Goal: Task Accomplishment & Management: Use online tool/utility

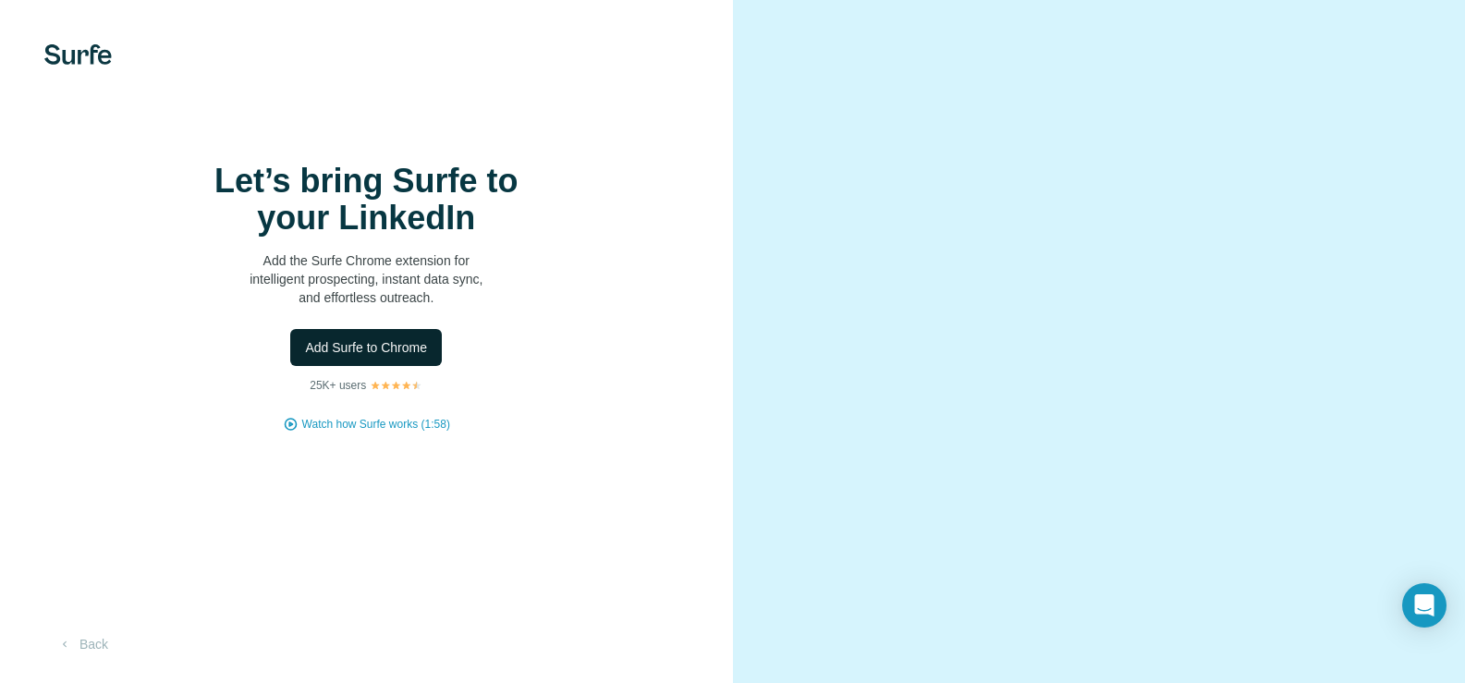
click at [385, 357] on span "Add Surfe to Chrome" at bounding box center [366, 347] width 122 height 18
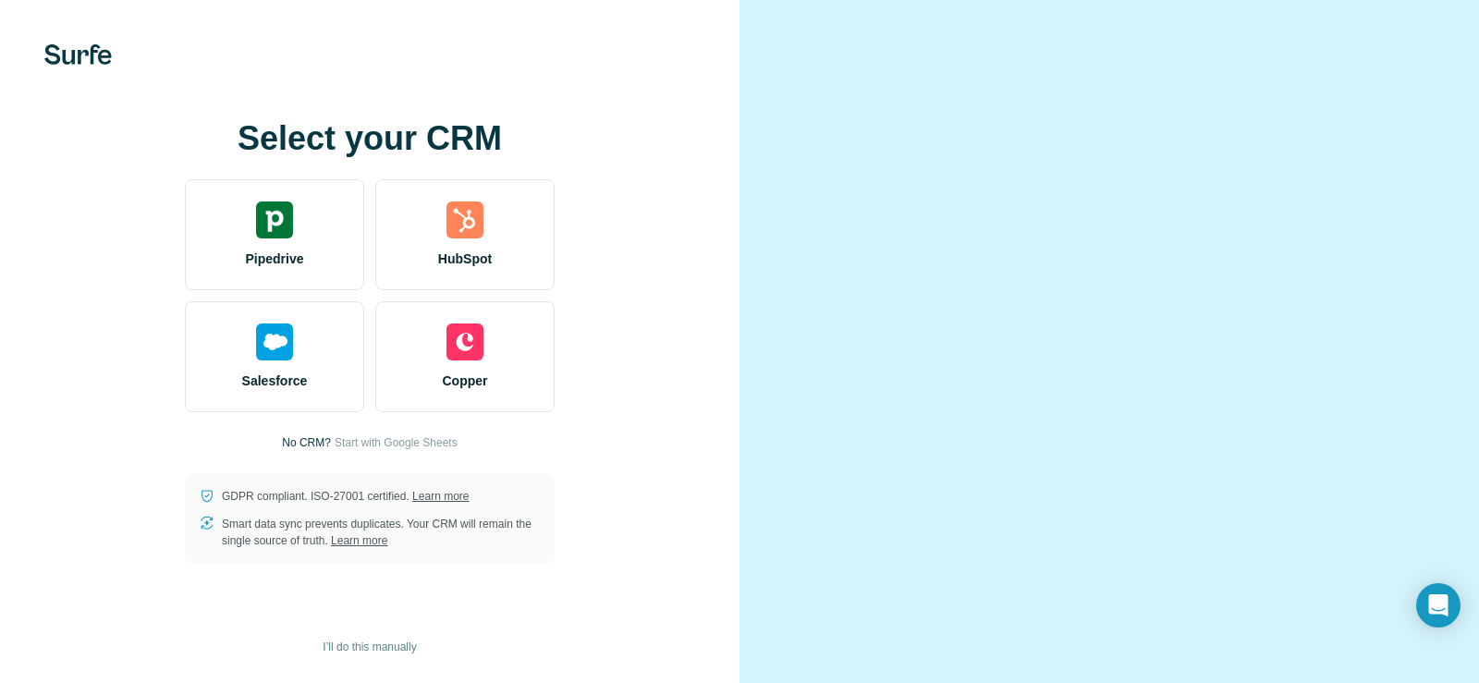
click at [1113, 100] on div at bounding box center [1110, 341] width 740 height 683
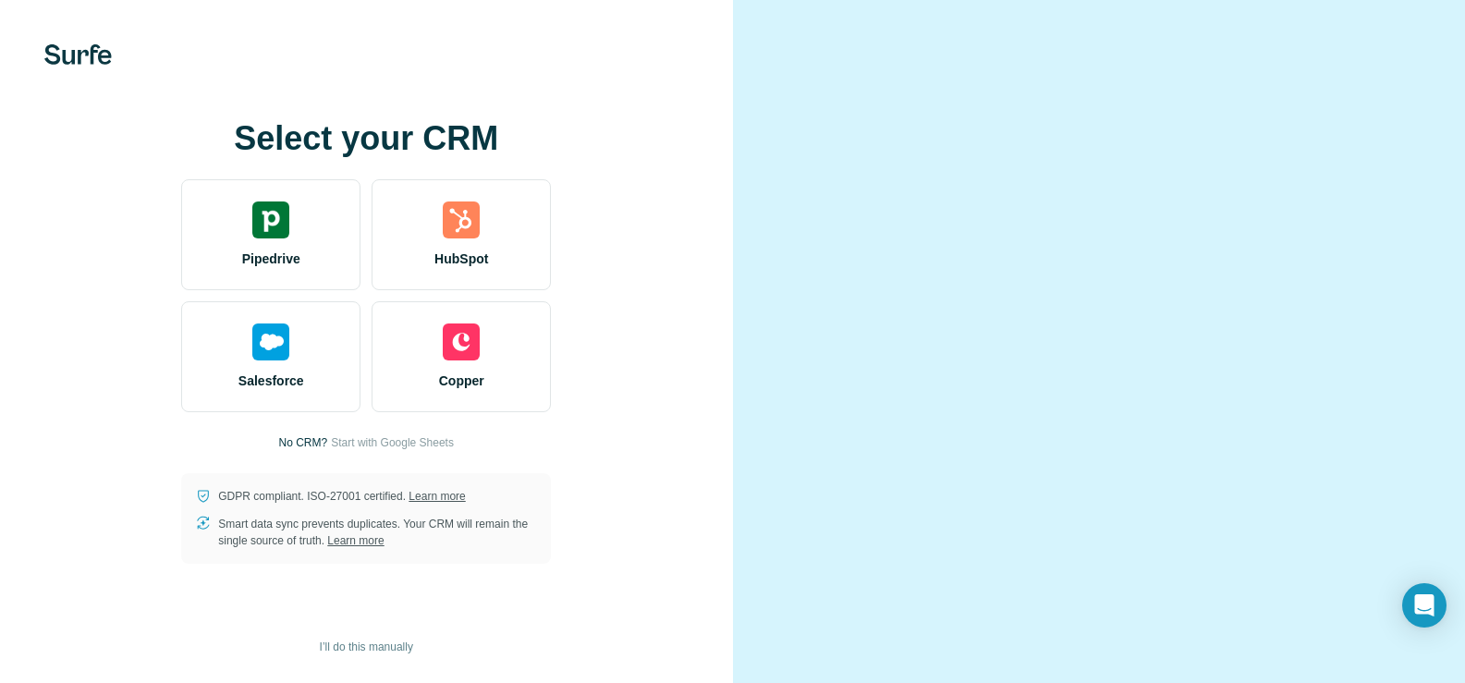
scroll to position [107, 0]
click at [1422, 610] on icon "Open Intercom Messenger" at bounding box center [1424, 605] width 24 height 24
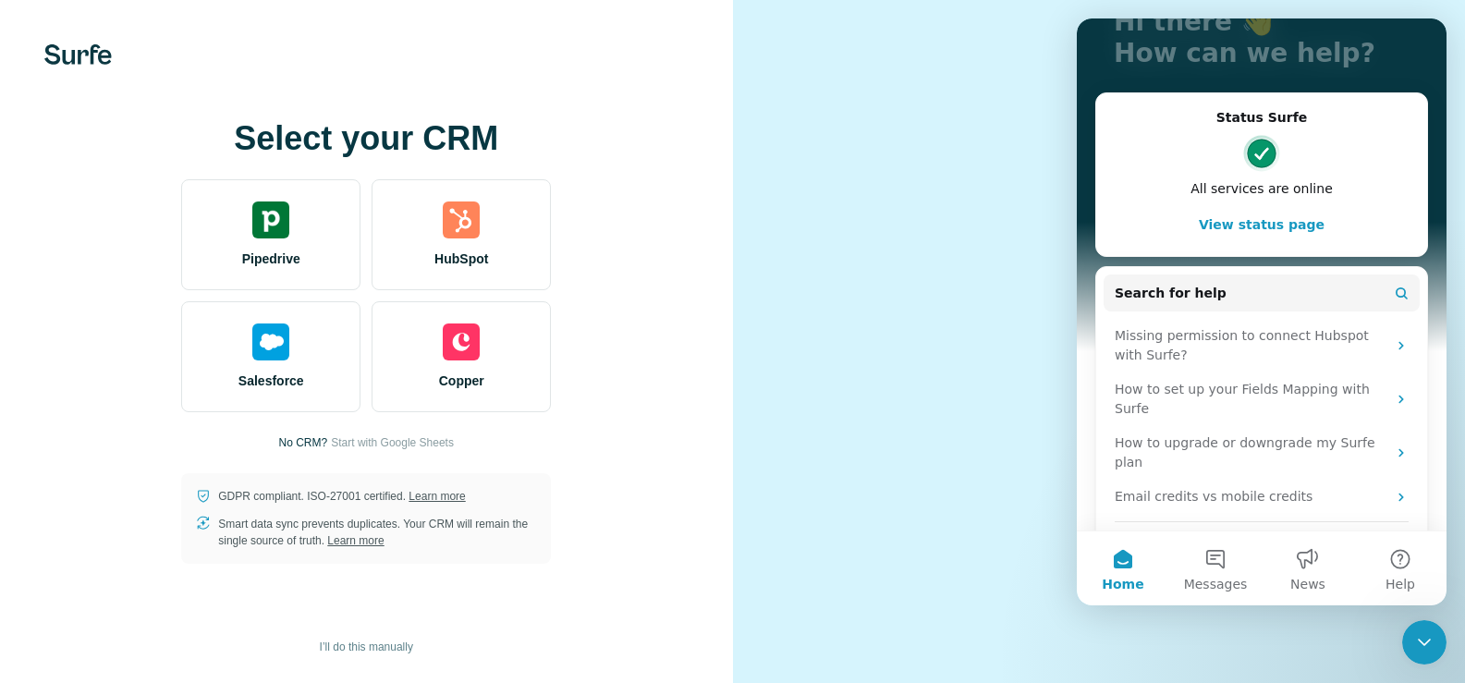
scroll to position [158, 0]
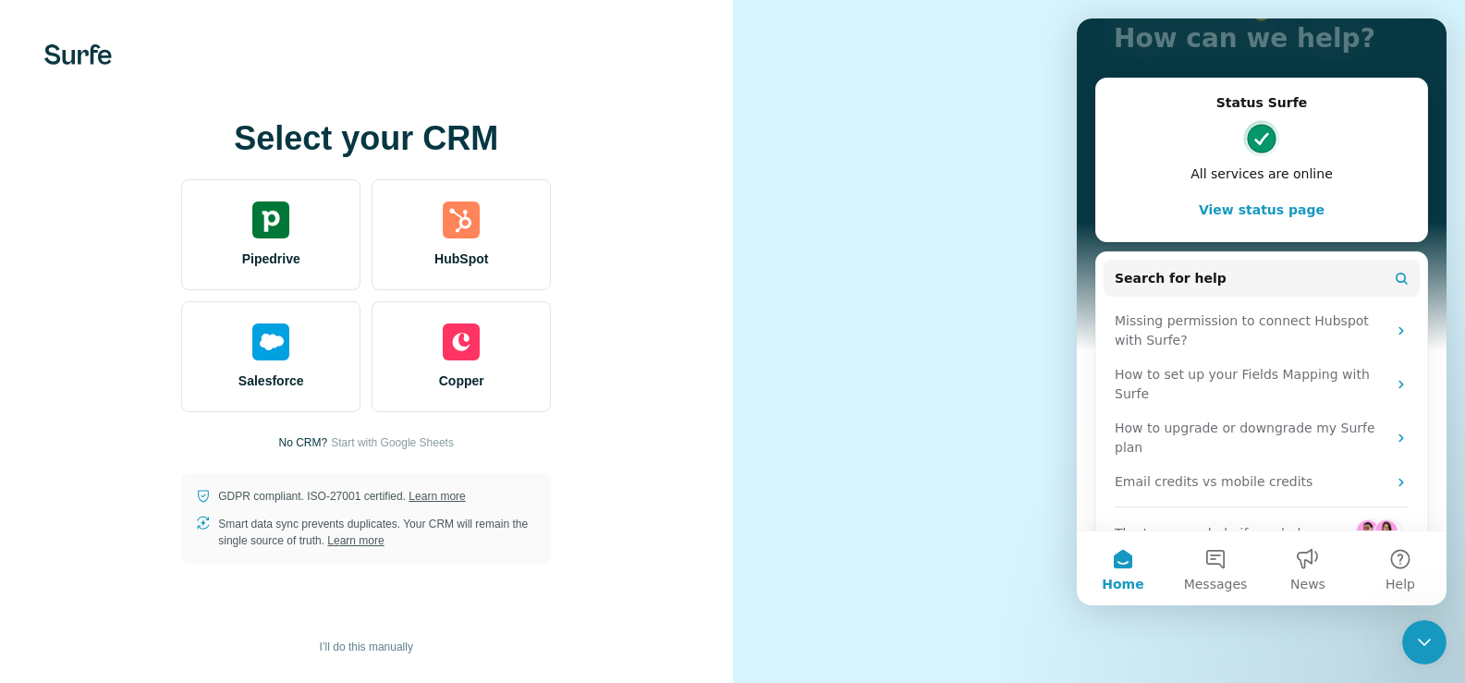
click at [991, 498] on video at bounding box center [1100, 341] width 630 height 314
click at [1428, 640] on icon "Close Intercom Messenger" at bounding box center [1424, 642] width 22 height 22
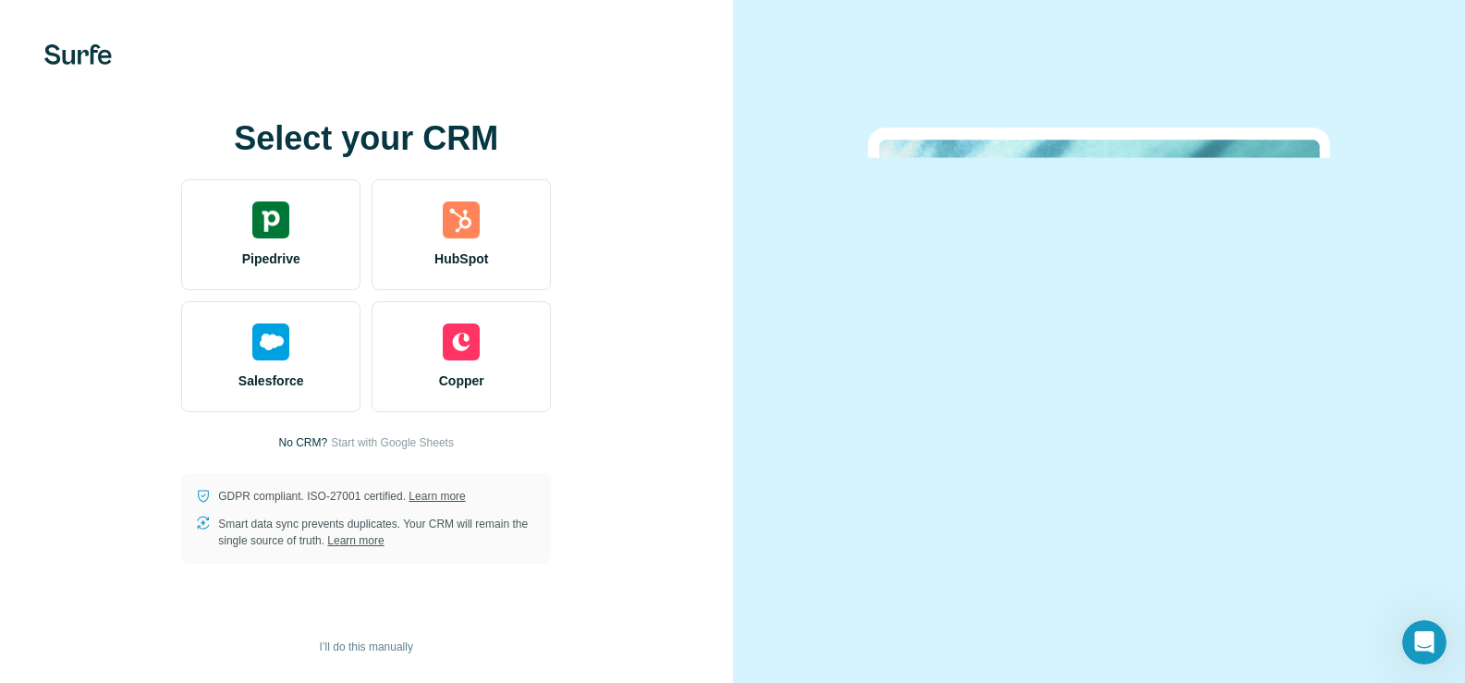
scroll to position [0, 0]
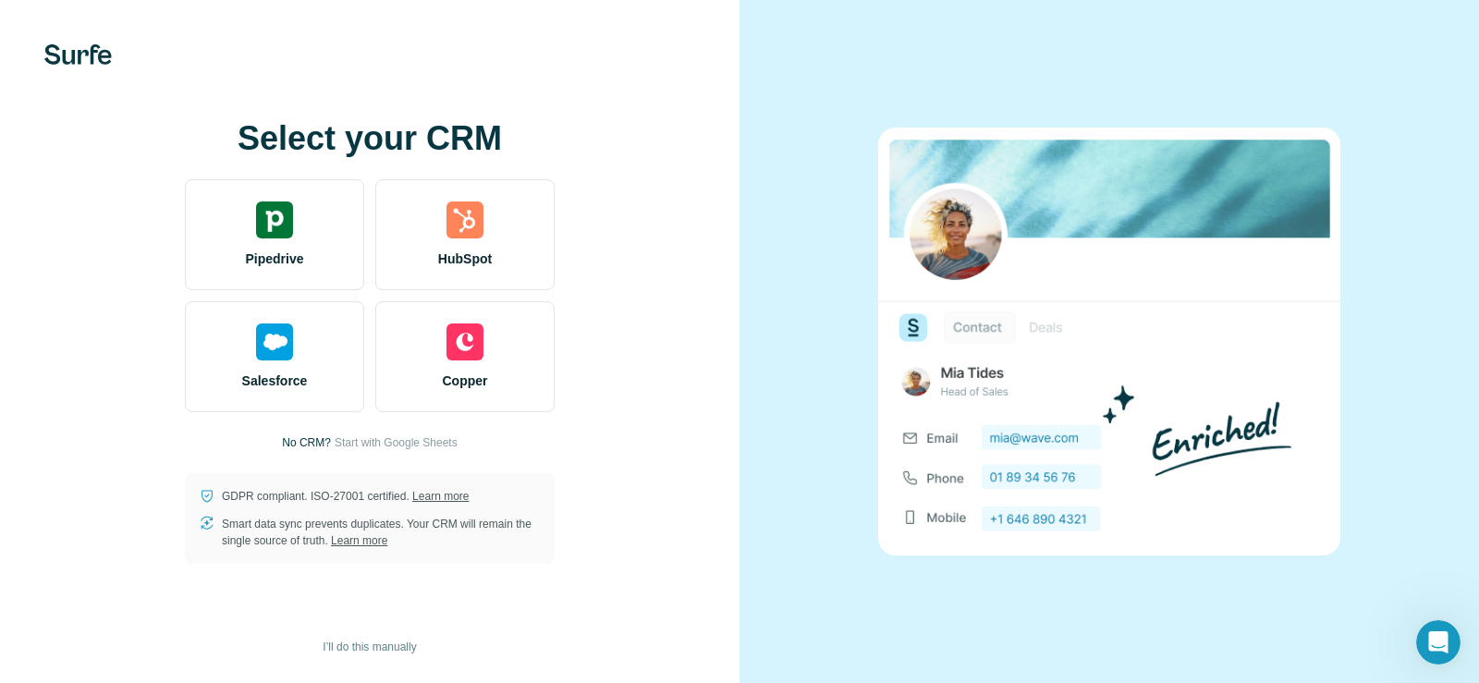
click at [977, 320] on img at bounding box center [1109, 342] width 462 height 428
click at [407, 648] on span "I’ll do this manually" at bounding box center [369, 647] width 93 height 17
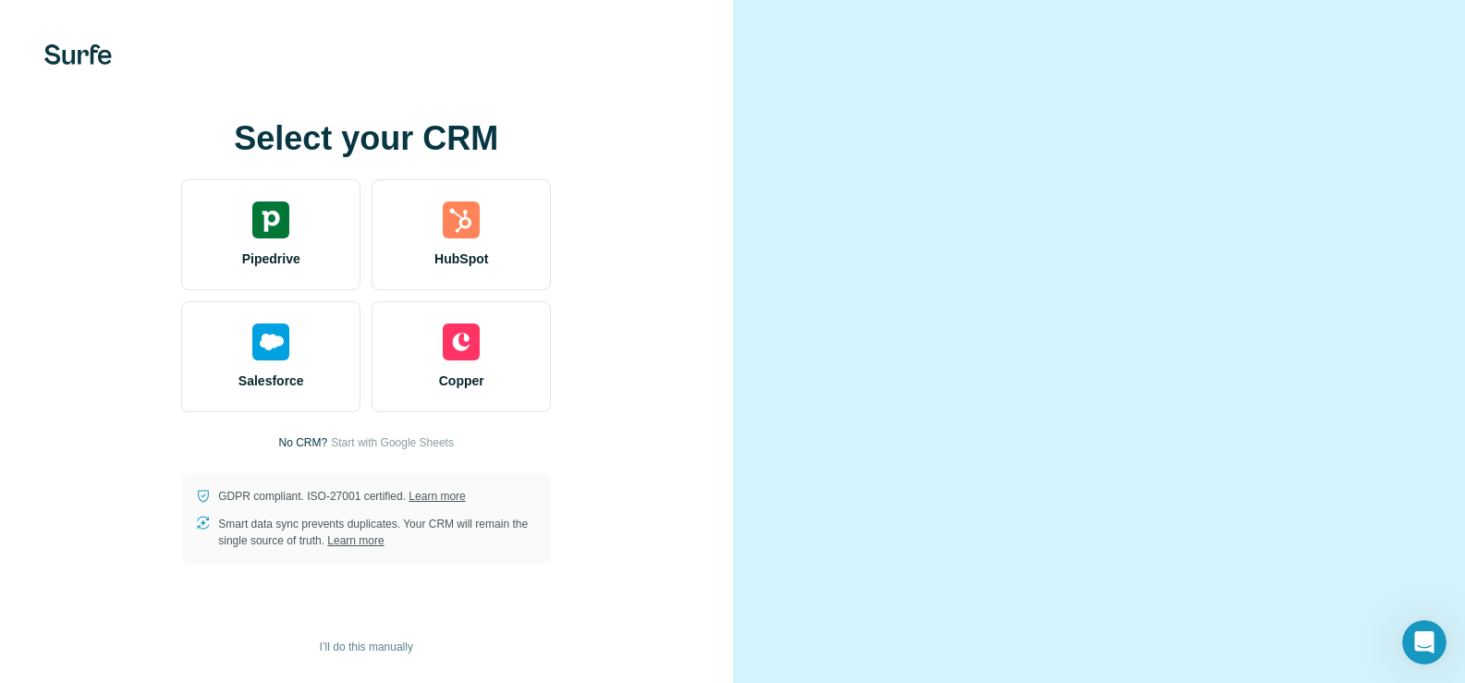
scroll to position [107, 0]
click at [903, 275] on video at bounding box center [1100, 341] width 630 height 314
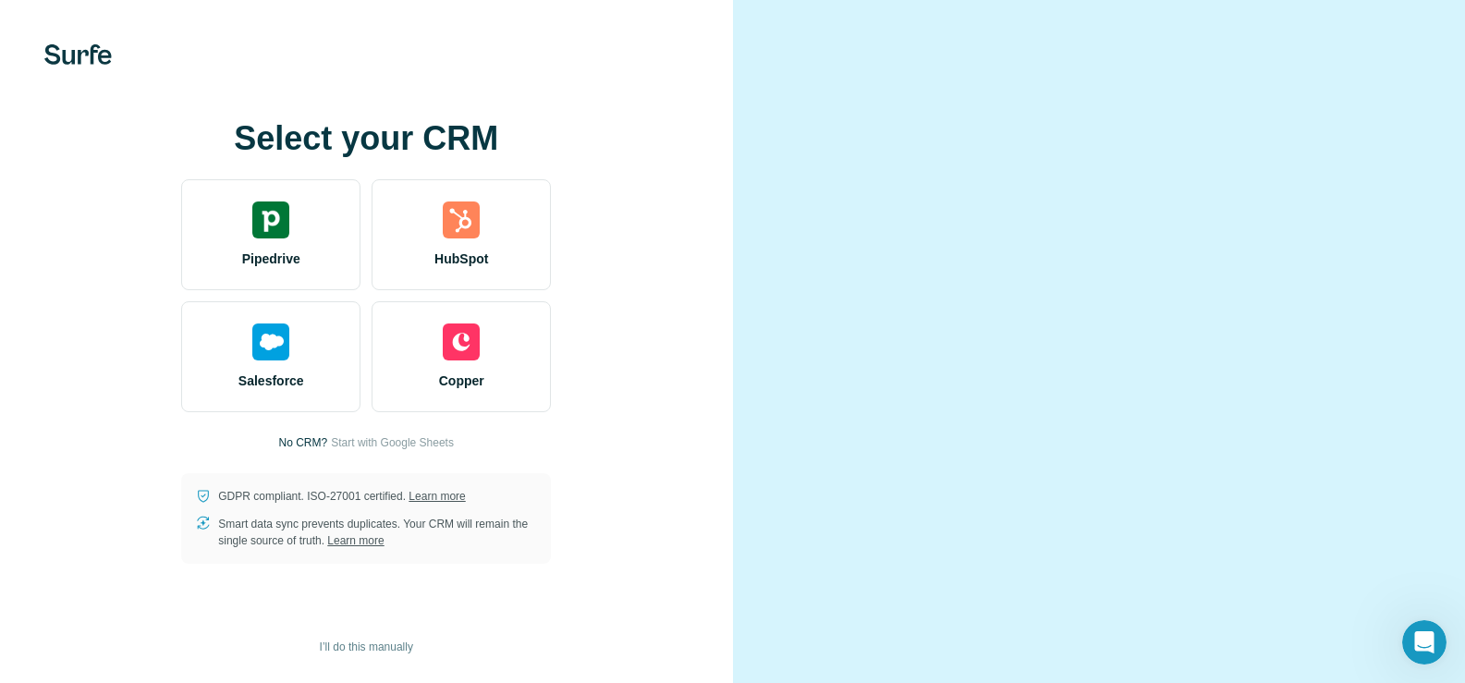
click at [903, 275] on video at bounding box center [1100, 341] width 630 height 314
click at [965, 284] on video at bounding box center [1100, 341] width 630 height 314
drag, startPoint x: 1038, startPoint y: 280, endPoint x: 959, endPoint y: 272, distance: 79.9
click at [959, 272] on video at bounding box center [1100, 341] width 630 height 314
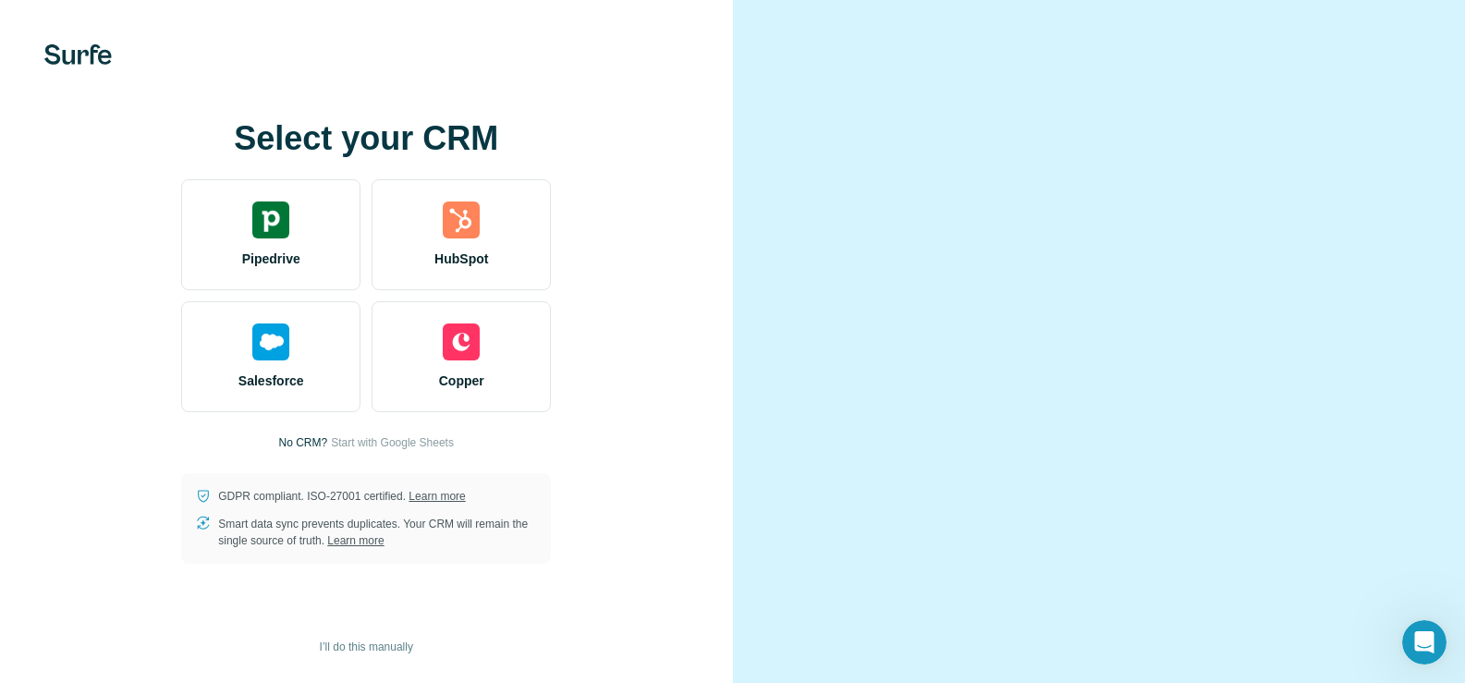
click at [905, 272] on video at bounding box center [1100, 341] width 630 height 314
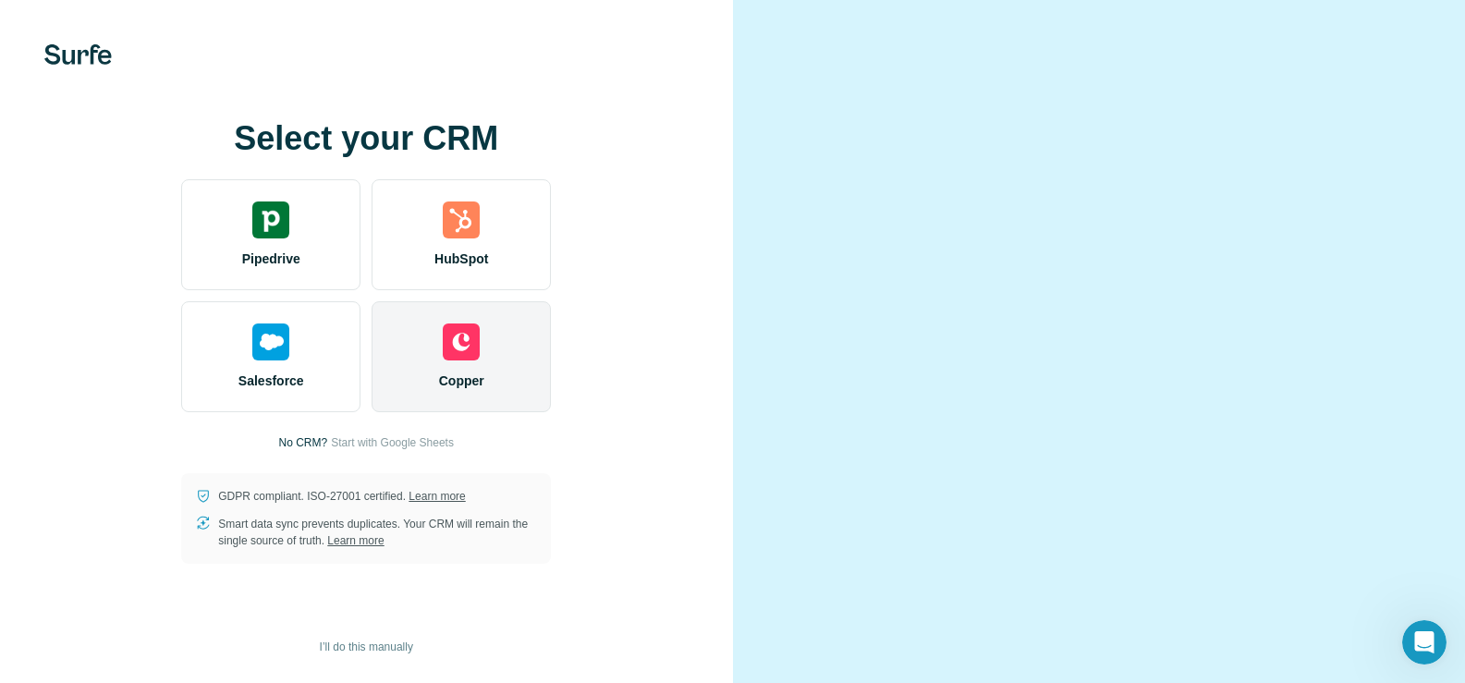
scroll to position [0, 0]
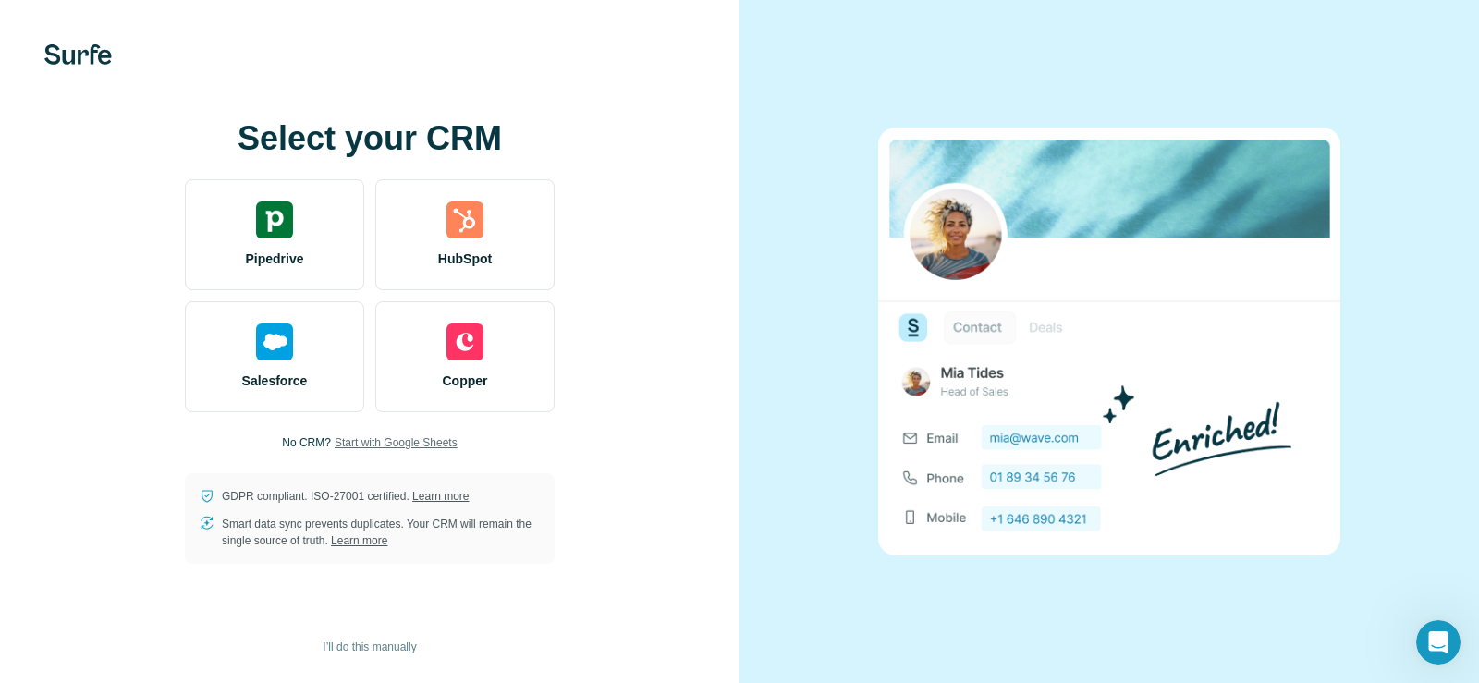
click at [426, 443] on span "Start with Google Sheets" at bounding box center [396, 442] width 123 height 17
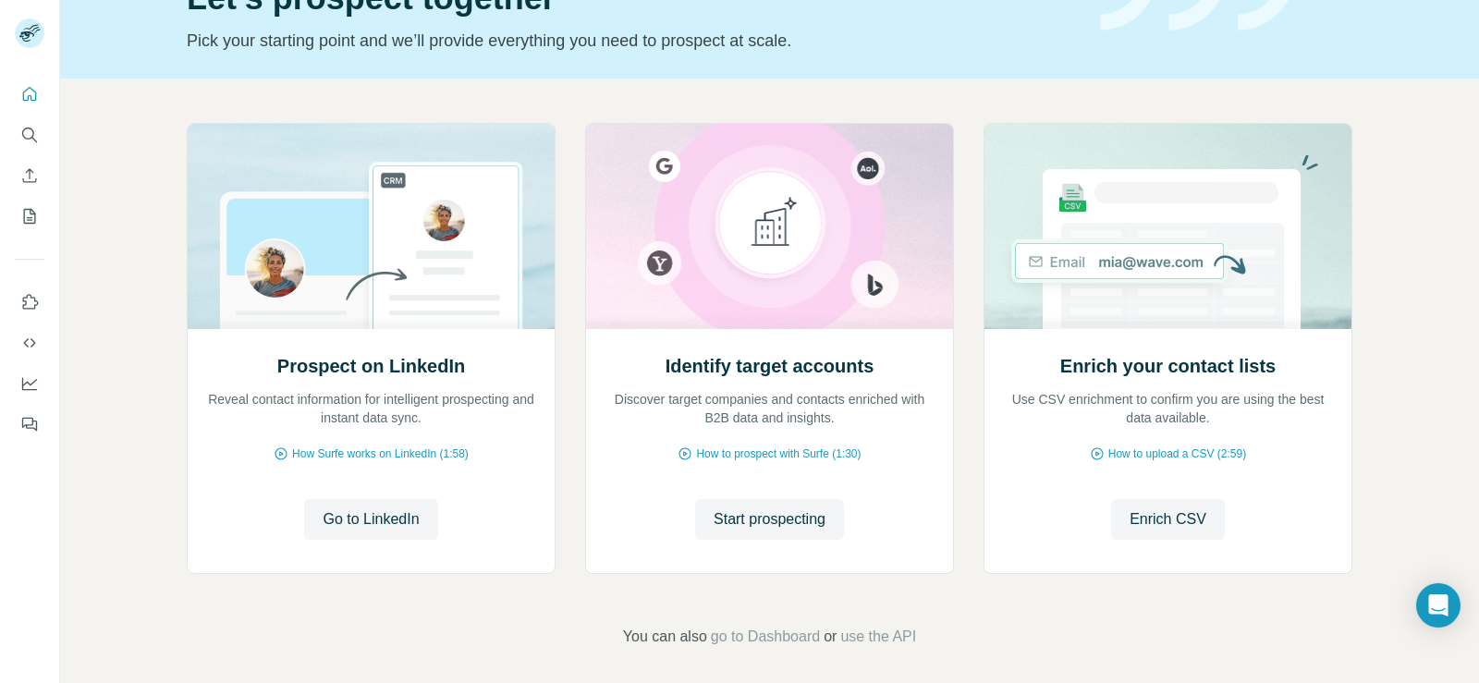
scroll to position [116, 0]
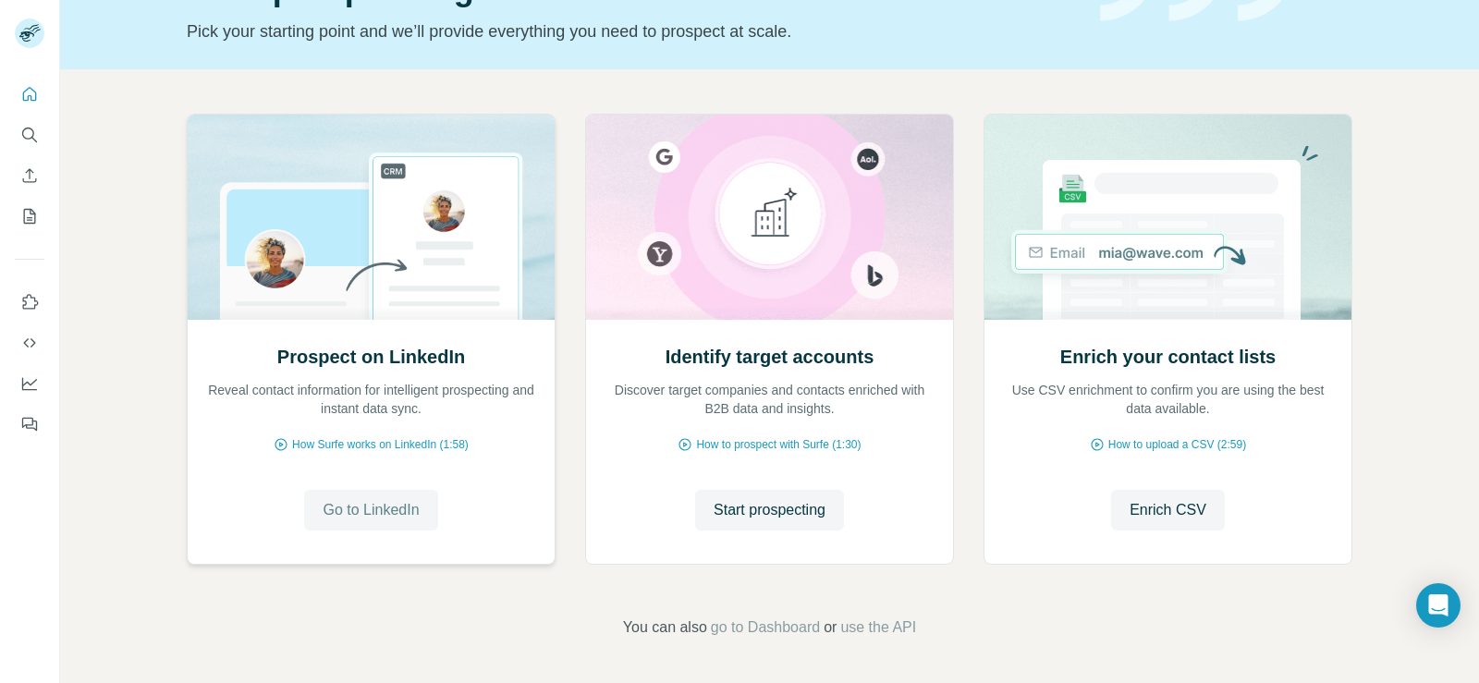
click at [373, 515] on span "Go to LinkedIn" at bounding box center [371, 510] width 96 height 22
click at [1139, 517] on span "Enrich CSV" at bounding box center [1168, 510] width 77 height 22
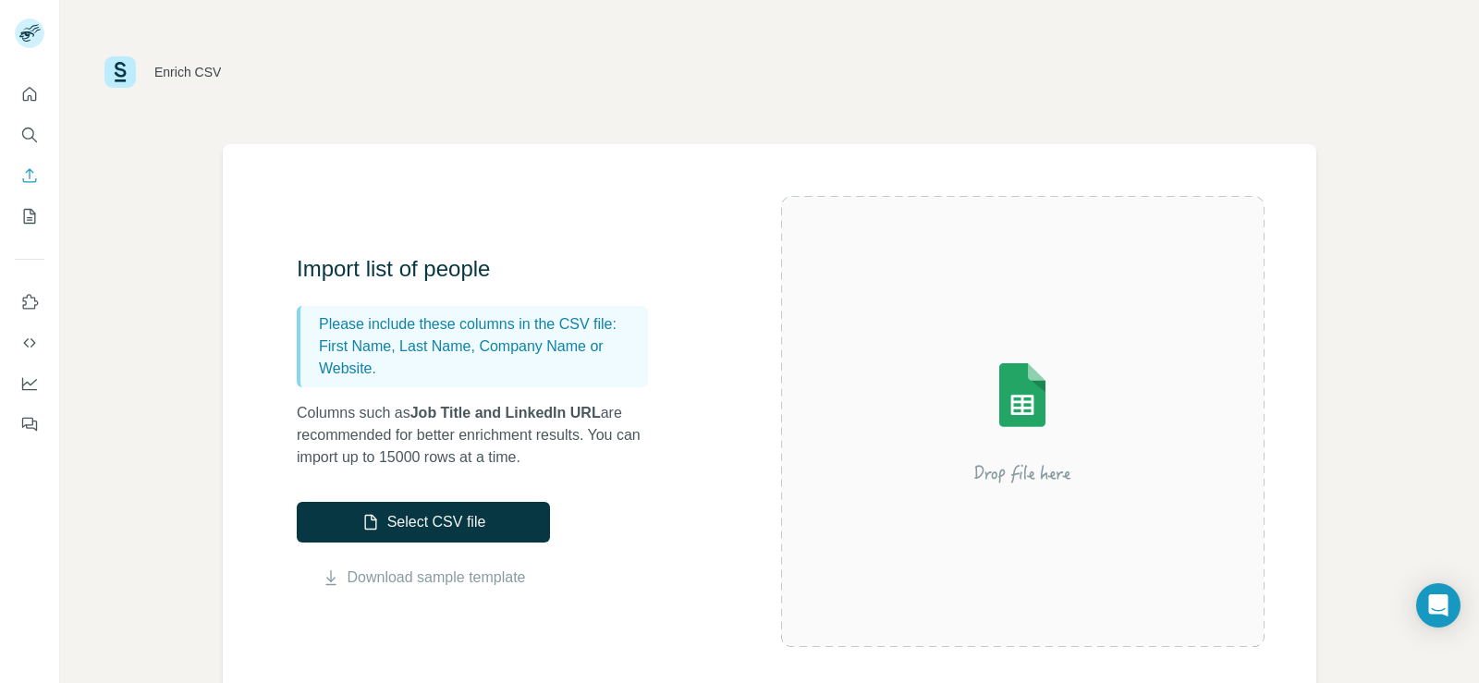
click at [1139, 517] on img at bounding box center [1022, 422] width 333 height 222
click at [451, 331] on p "Please include these columns in the CSV file:" at bounding box center [480, 324] width 322 height 22
click at [447, 525] on button "Select CSV file" at bounding box center [423, 522] width 253 height 41
click at [476, 584] on link "Download sample template" at bounding box center [437, 578] width 178 height 22
click at [428, 576] on link "Download sample template" at bounding box center [437, 578] width 178 height 22
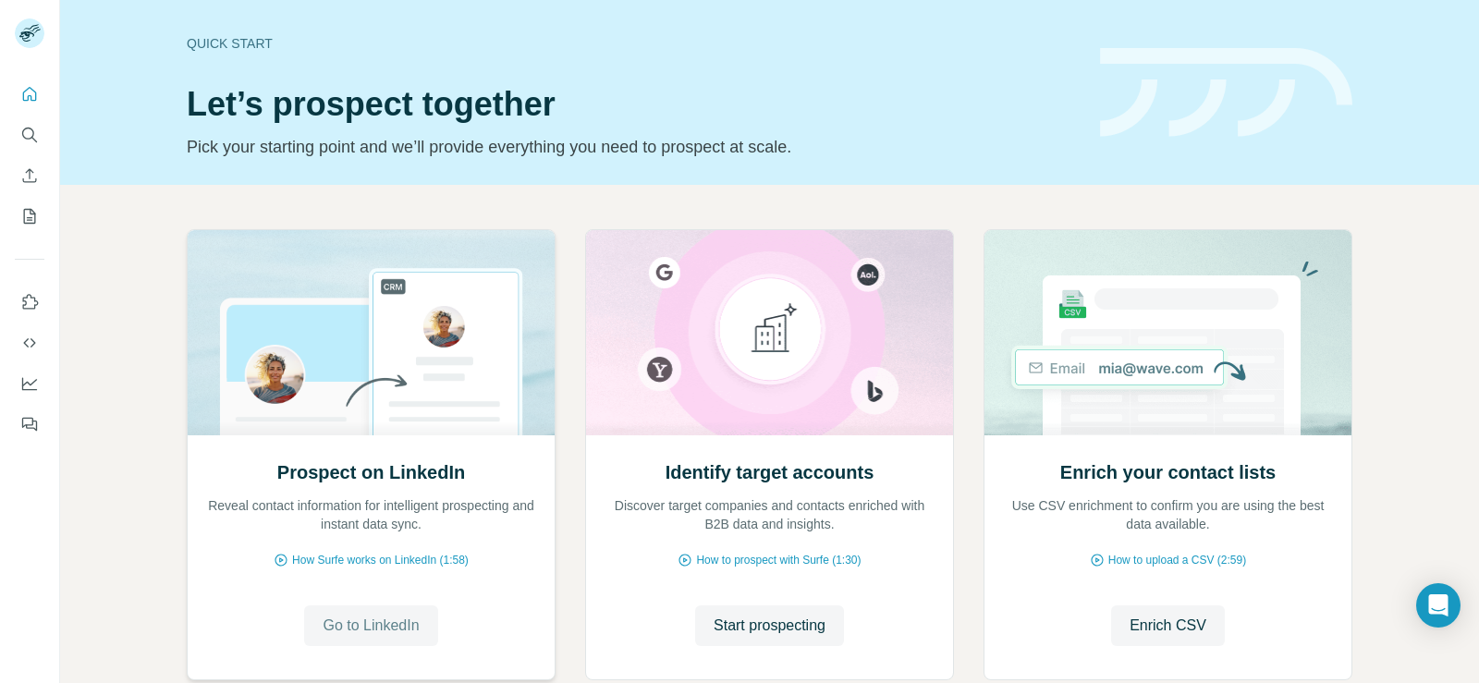
click at [370, 625] on span "Go to LinkedIn" at bounding box center [371, 626] width 96 height 22
click at [386, 629] on span "Go to LinkedIn" at bounding box center [371, 626] width 96 height 22
